Goal: Check status: Check status

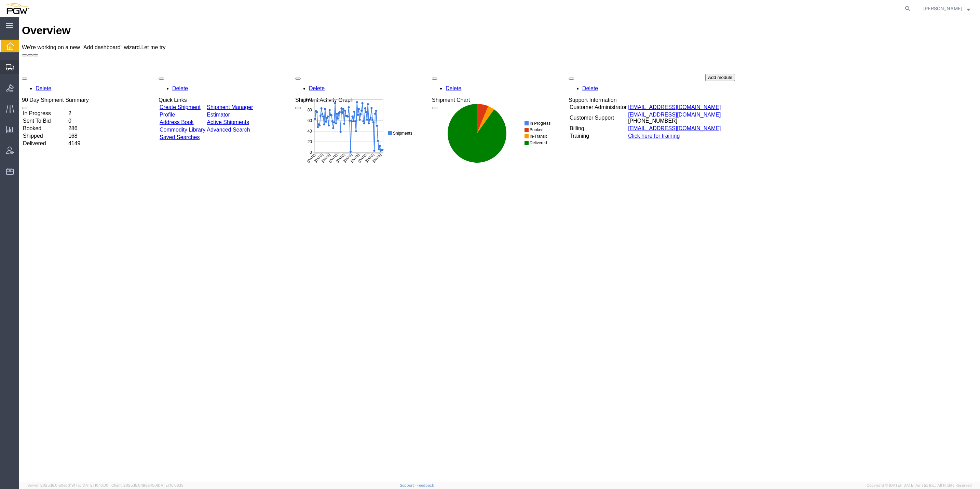
click at [10, 69] on icon at bounding box center [10, 67] width 8 height 6
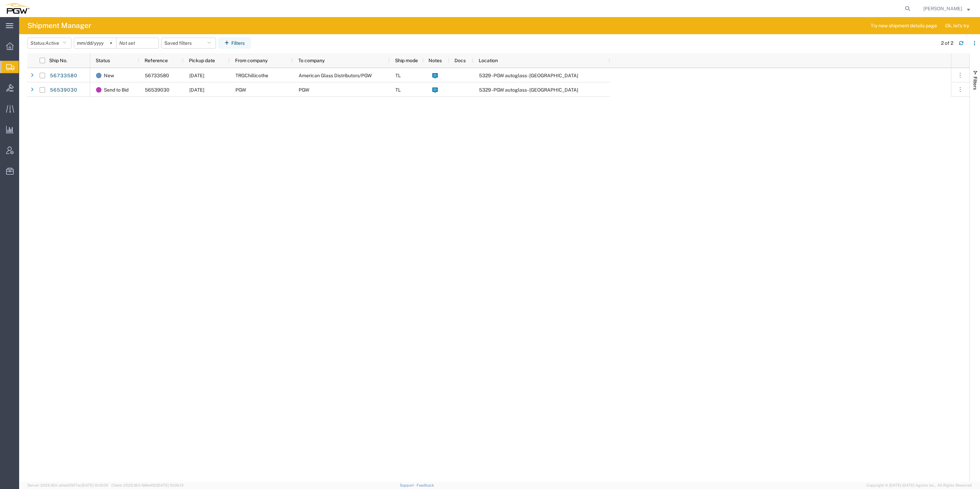
click at [0, 0] on span "Shipment Manager" at bounding box center [0, 0] width 0 height 0
click at [24, 89] on span "Bids" at bounding box center [21, 88] width 5 height 14
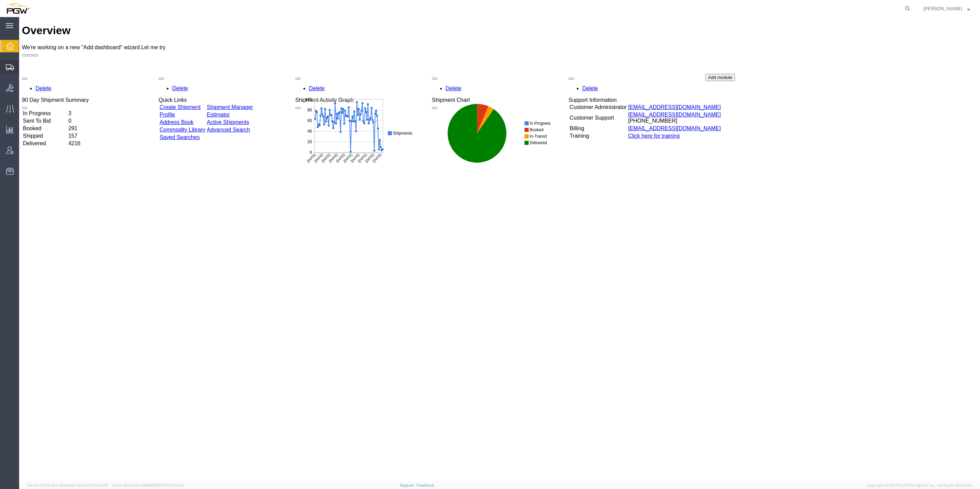
click at [12, 65] on icon at bounding box center [10, 67] width 8 height 6
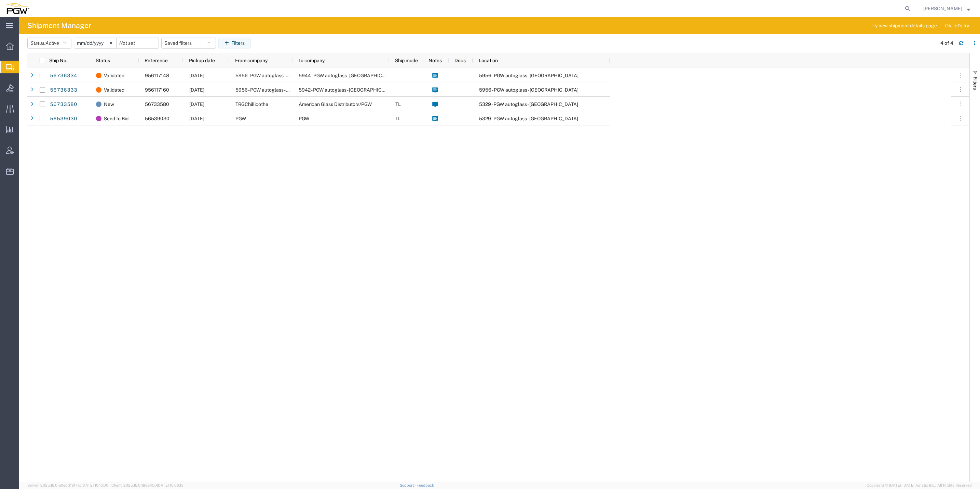
click at [244, 214] on div "Validated 956117148 09/05/2025 5956 - PGW autoglass - Winnipeg 5944 - PGW autog…" at bounding box center [520, 275] width 861 height 414
click at [65, 42] on icon "button" at bounding box center [65, 43] width 4 height 5
click at [57, 138] on span "New" at bounding box center [68, 142] width 80 height 11
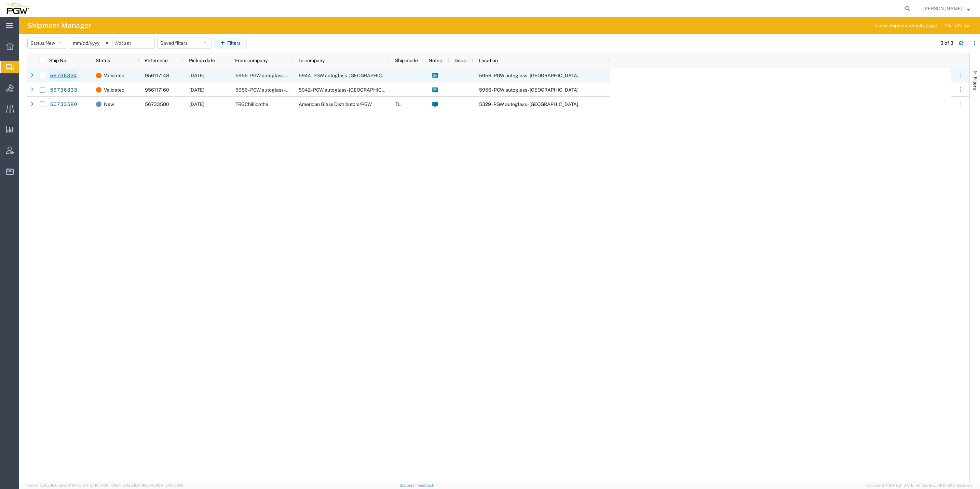
click at [61, 77] on link "56736334" at bounding box center [64, 75] width 28 height 11
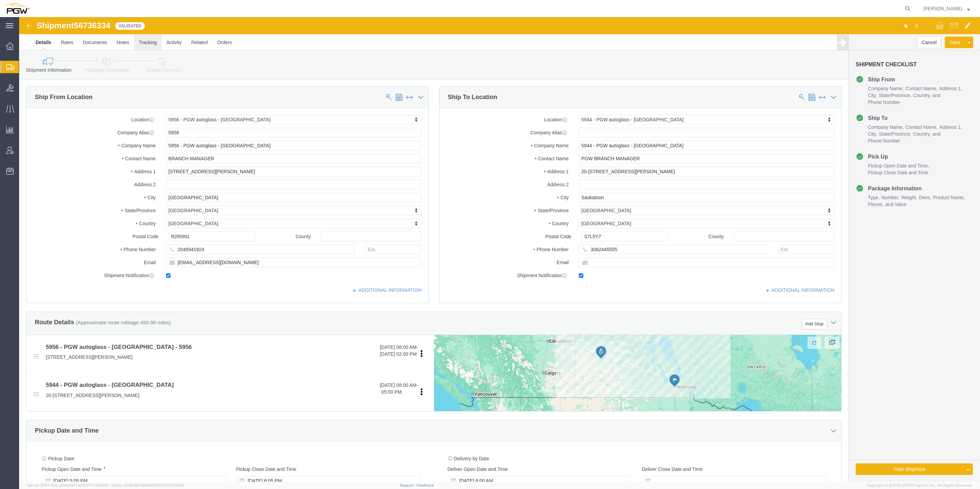
click link "Tracking"
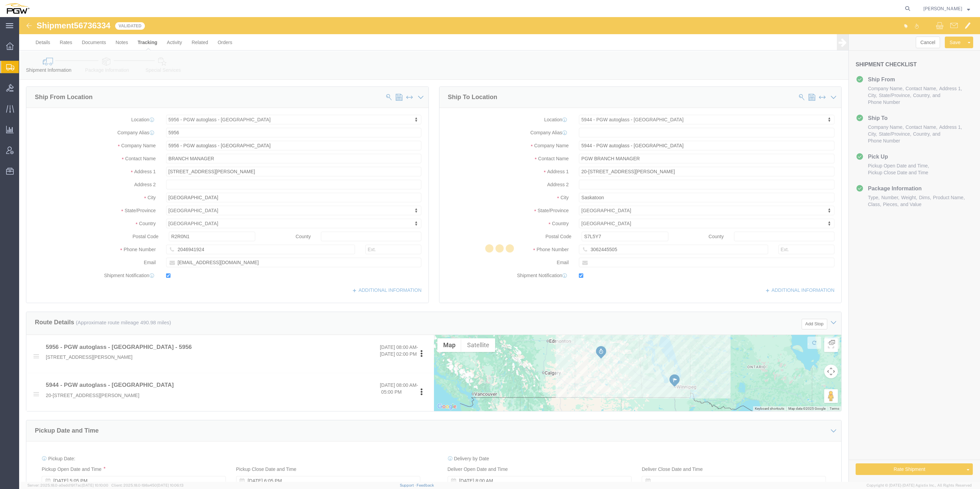
select select "28529"
select select "28523"
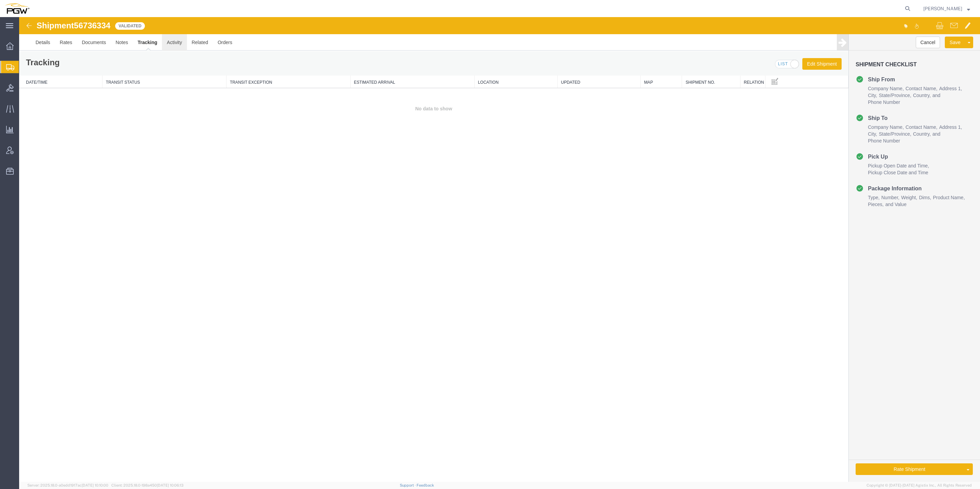
click at [184, 44] on link "Activity" at bounding box center [174, 42] width 25 height 16
